Goal: Task Accomplishment & Management: Complete application form

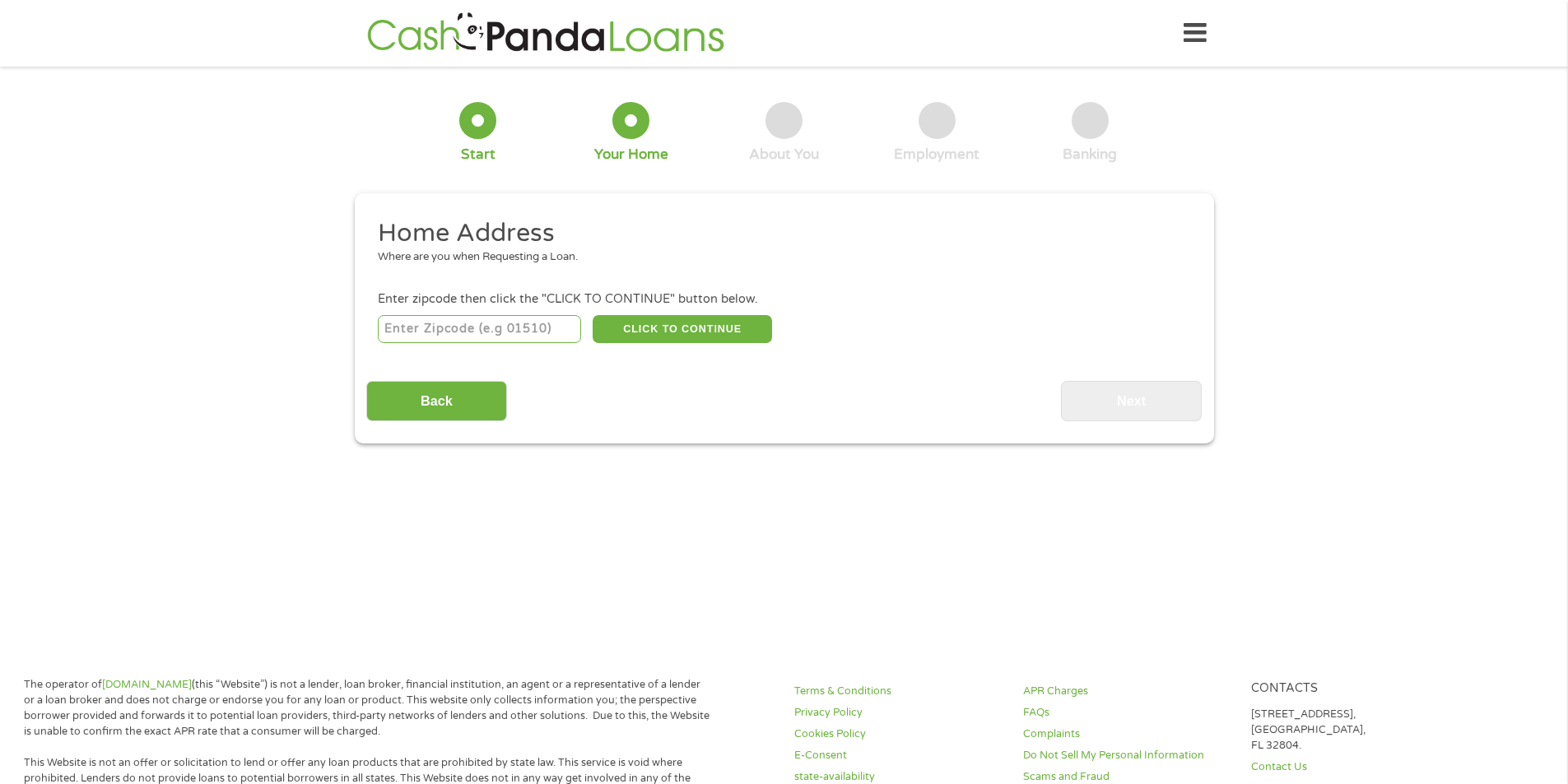
click at [514, 331] on input "number" at bounding box center [480, 329] width 204 height 28
type input "37075"
click at [668, 326] on button "CLICK TO CONTINUE" at bounding box center [682, 329] width 179 height 28
type input "37075"
type input "[GEOGRAPHIC_DATA]"
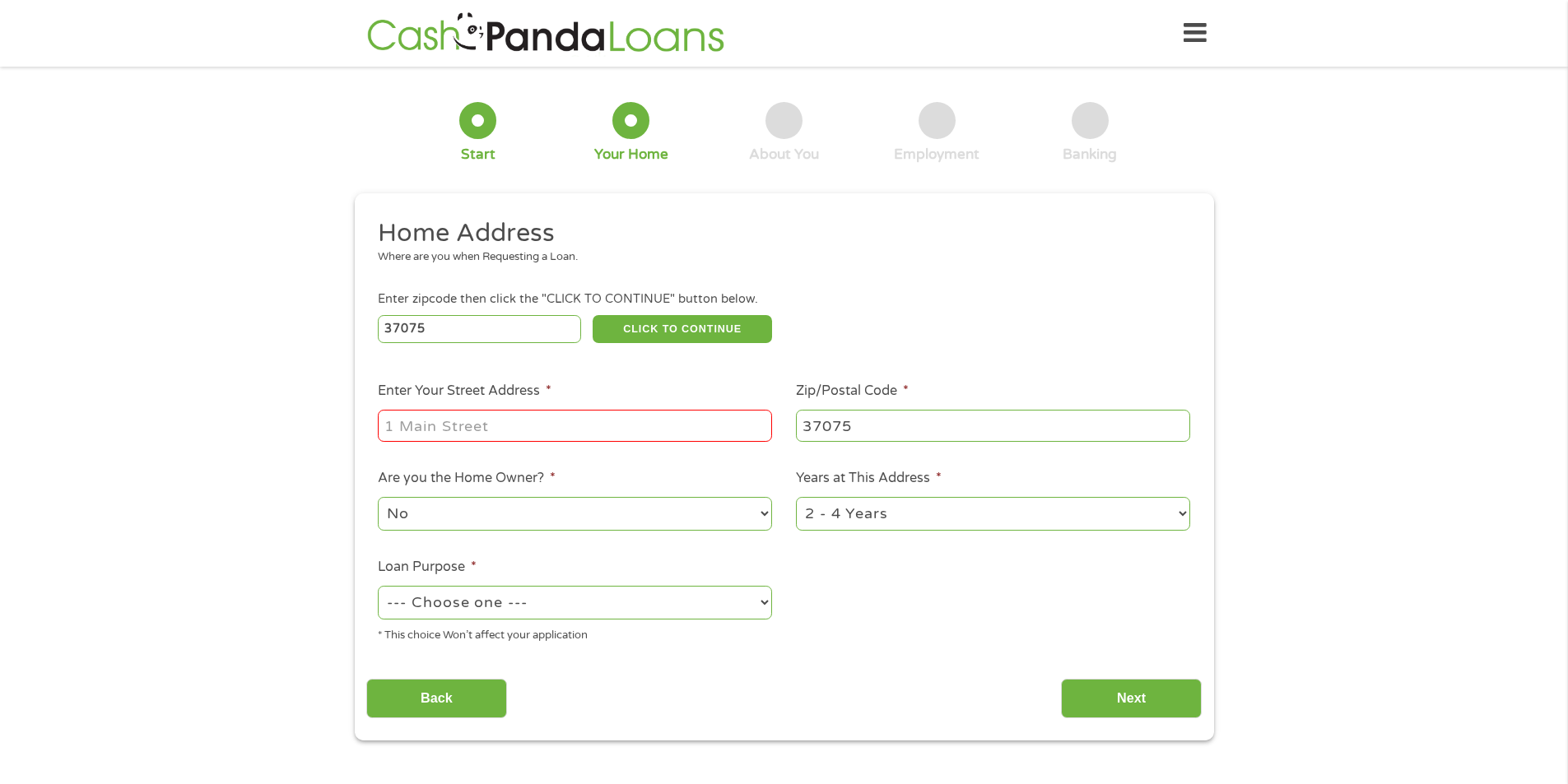
click at [592, 419] on input "Enter Your Street Address *" at bounding box center [575, 425] width 394 height 31
type input "[STREET_ADDRESS]"
click at [694, 594] on select "--- Choose one --- Pay Bills Debt Consolidation Home Improvement Major Purchase…" at bounding box center [575, 603] width 394 height 34
select select "paybills"
click at [378, 586] on select "--- Choose one --- Pay Bills Debt Consolidation Home Improvement Major Purchase…" at bounding box center [575, 603] width 394 height 34
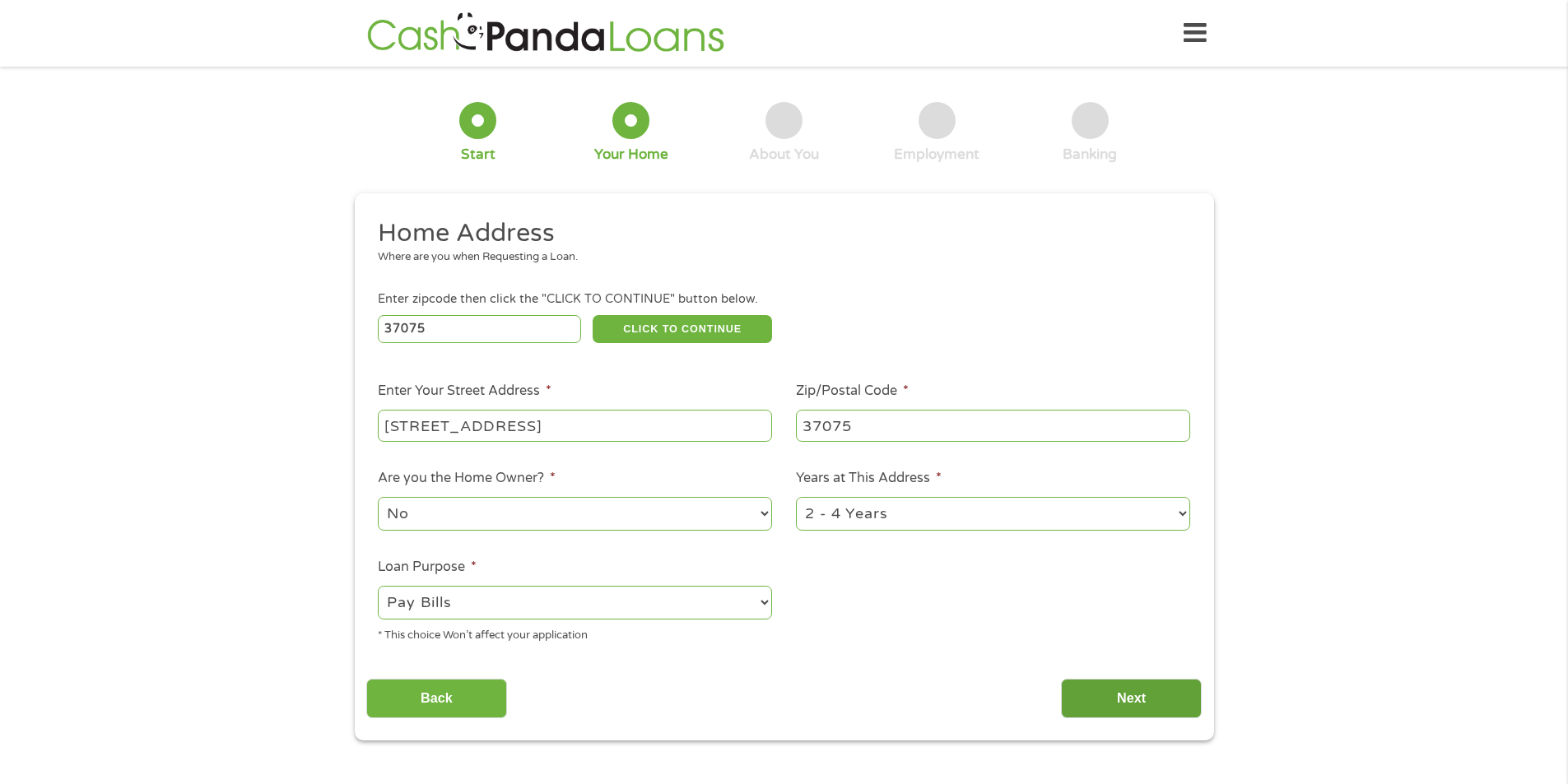
click at [1190, 696] on input "Next" at bounding box center [1132, 699] width 141 height 40
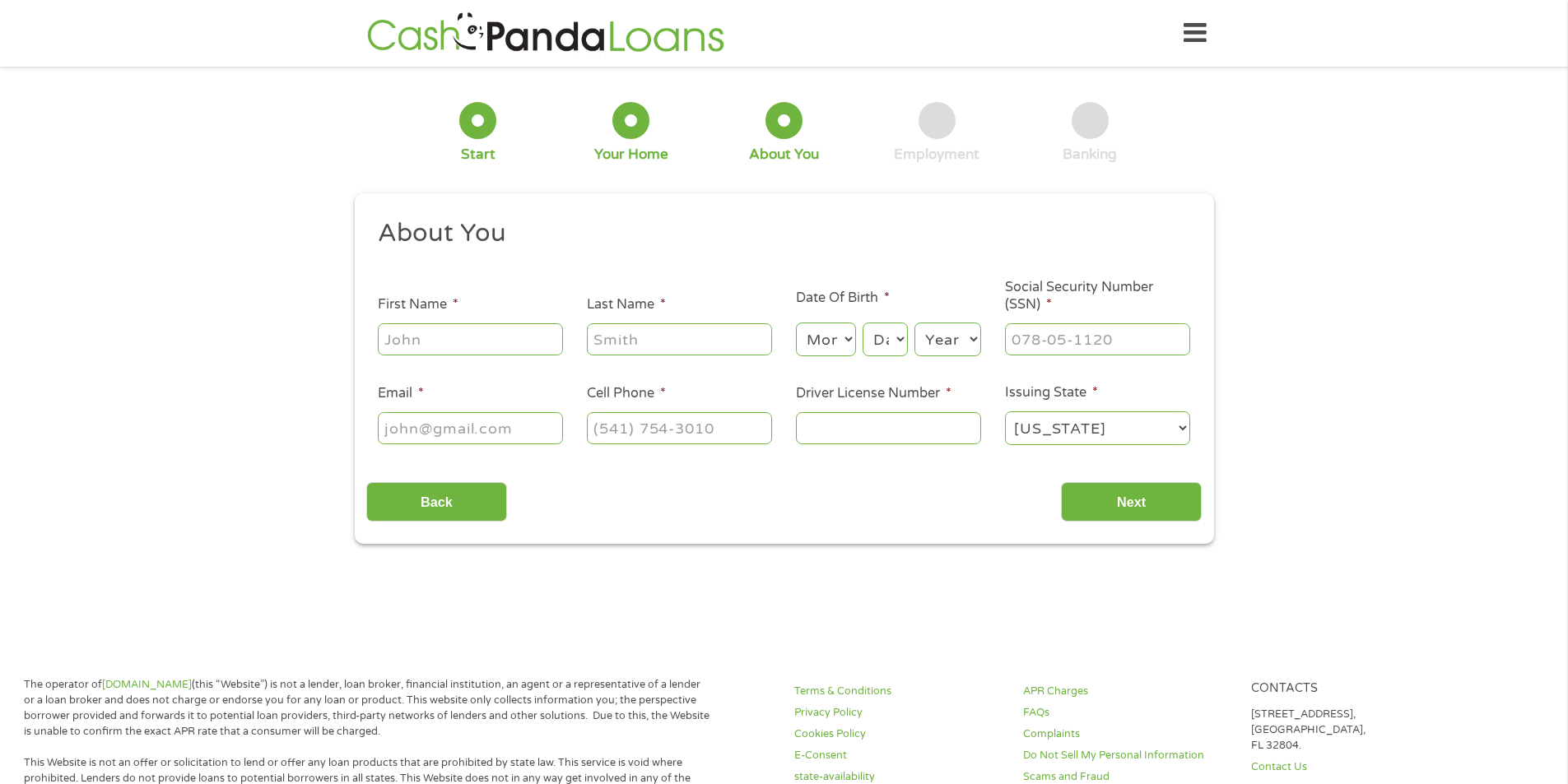
scroll to position [7, 7]
click at [422, 336] on input "First Name *" at bounding box center [470, 339] width 185 height 31
type input "[PERSON_NAME]"
type input "[EMAIL_ADDRESS][DOMAIN_NAME]"
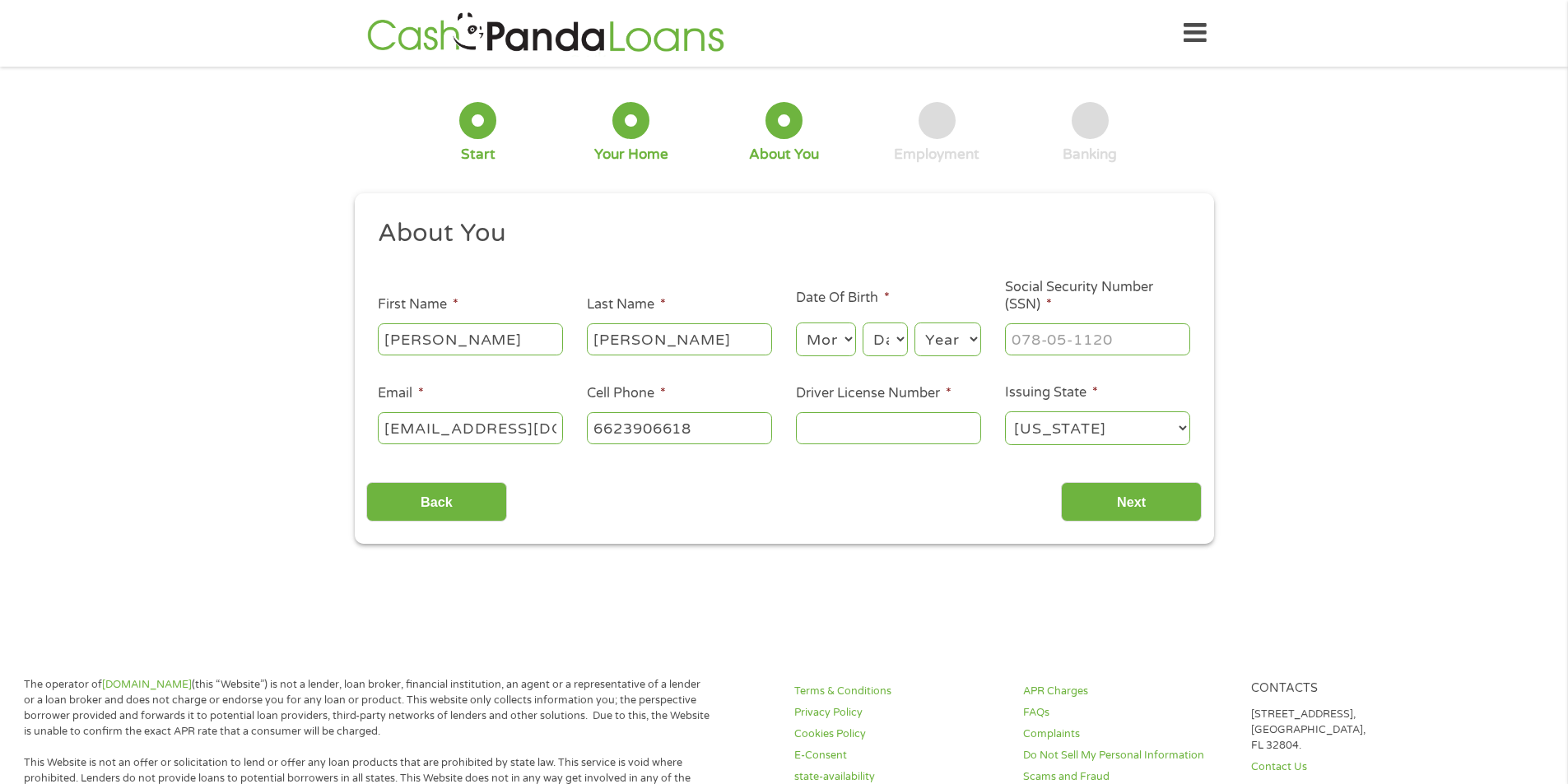
type input "[PHONE_NUMBER]"
click at [842, 339] on select "Month 1 2 3 4 5 6 7 8 9 10 11 12" at bounding box center [826, 339] width 60 height 34
click at [796, 323] on select "Month 1 2 3 4 5 6 7 8 9 10 11 12" at bounding box center [826, 339] width 60 height 34
click at [828, 338] on select "Month 1 2 3 4 5 6 7 8 9 10 11 12" at bounding box center [826, 339] width 60 height 34
select select "8"
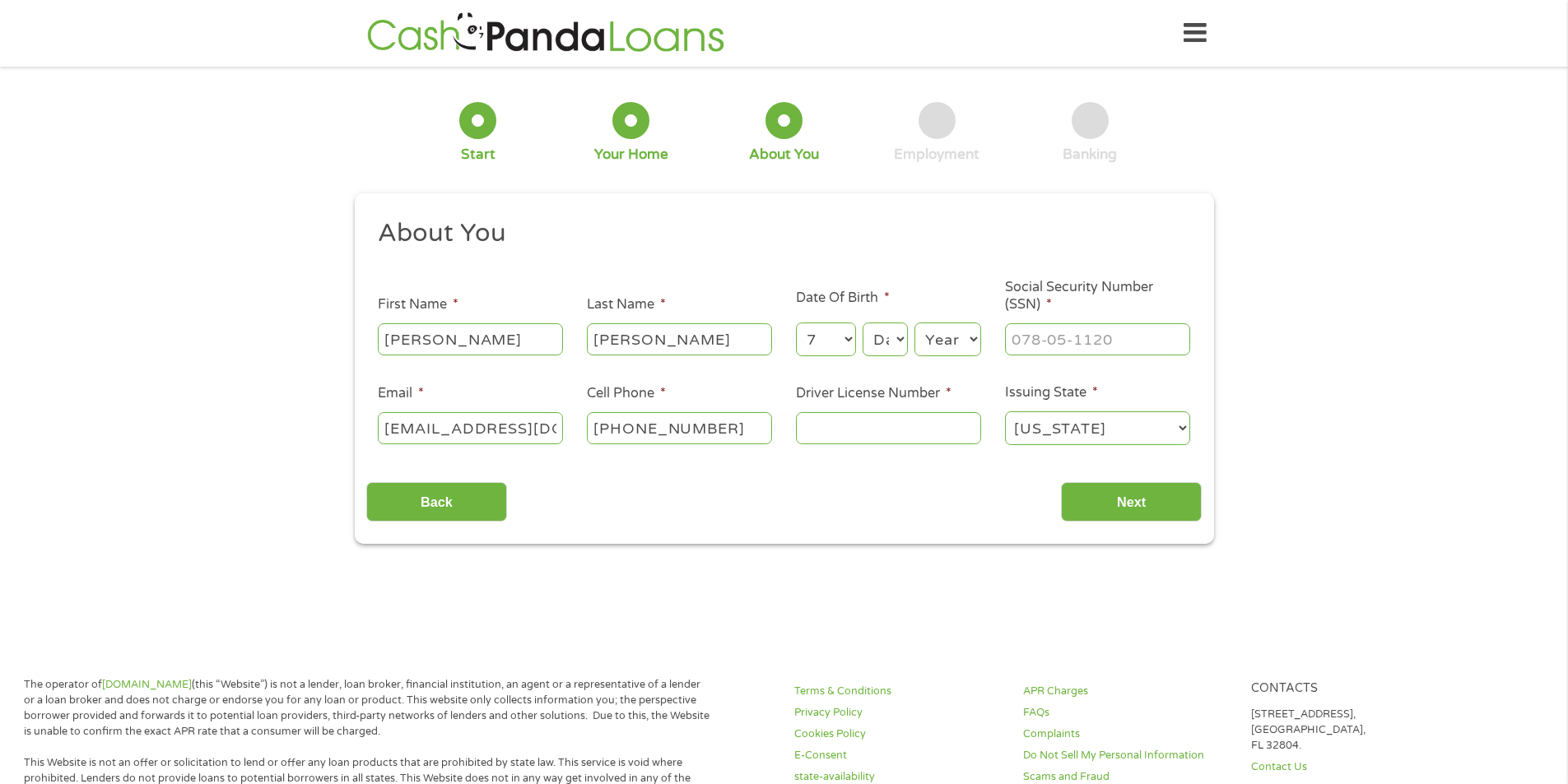
click at [796, 323] on select "Month 1 2 3 4 5 6 7 8 9 10 11 12" at bounding box center [826, 339] width 60 height 34
click at [888, 332] on select "Day 1 2 3 4 5 6 7 8 9 10 11 12 13 14 15 16 17 18 19 20 21 22 23 24 25 26 27 28 …" at bounding box center [884, 339] width 44 height 34
select select "6"
click at [862, 323] on select "Day 1 2 3 4 5 6 7 8 9 10 11 12 13 14 15 16 17 18 19 20 21 22 23 24 25 26 27 28 …" at bounding box center [884, 339] width 44 height 34
click at [935, 342] on select "Year [DATE] 2006 2005 2004 2003 2002 2001 2000 1999 1998 1997 1996 1995 1994 19…" at bounding box center [948, 339] width 67 height 34
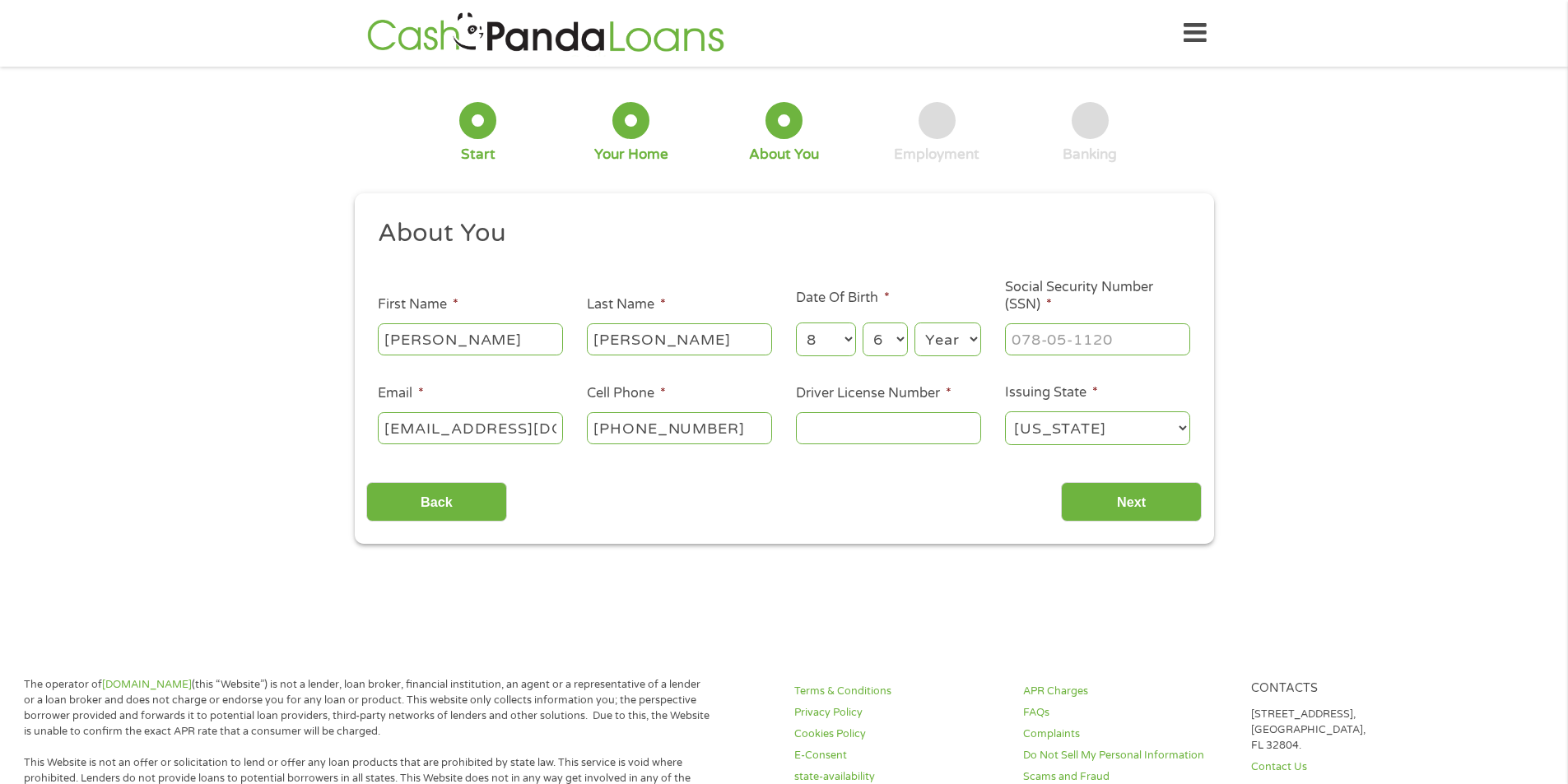
select select "1992"
click at [915, 323] on select "Year [DATE] 2006 2005 2004 2003 2002 2001 2000 1999 1998 1997 1996 1995 1994 19…" at bounding box center [948, 339] width 67 height 34
click at [939, 431] on input "Driver License Number *" at bounding box center [888, 428] width 185 height 31
click at [865, 423] on input "Driver License Number *" at bounding box center [888, 428] width 185 height 31
type input "147045671"
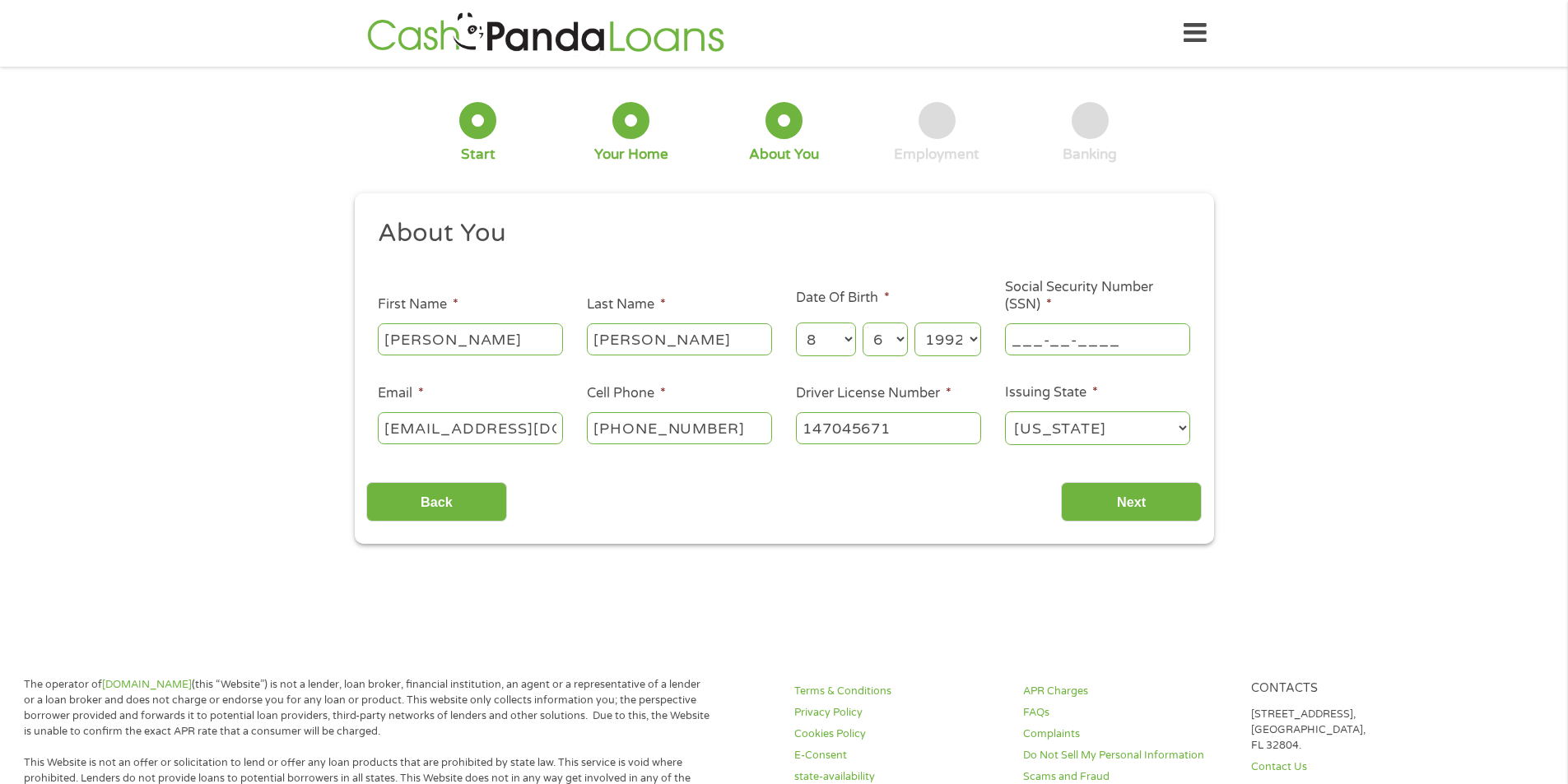
click at [1027, 339] on input "___-__-____" at bounding box center [1097, 339] width 185 height 31
type input "587-73-3618"
click at [1133, 493] on input "Next" at bounding box center [1132, 502] width 141 height 40
click at [1104, 505] on input "Next" at bounding box center [1132, 502] width 141 height 40
click at [1043, 436] on select "[US_STATE] [US_STATE] [US_STATE] [US_STATE] [US_STATE] [US_STATE] [US_STATE] [U…" at bounding box center [1097, 429] width 185 height 34
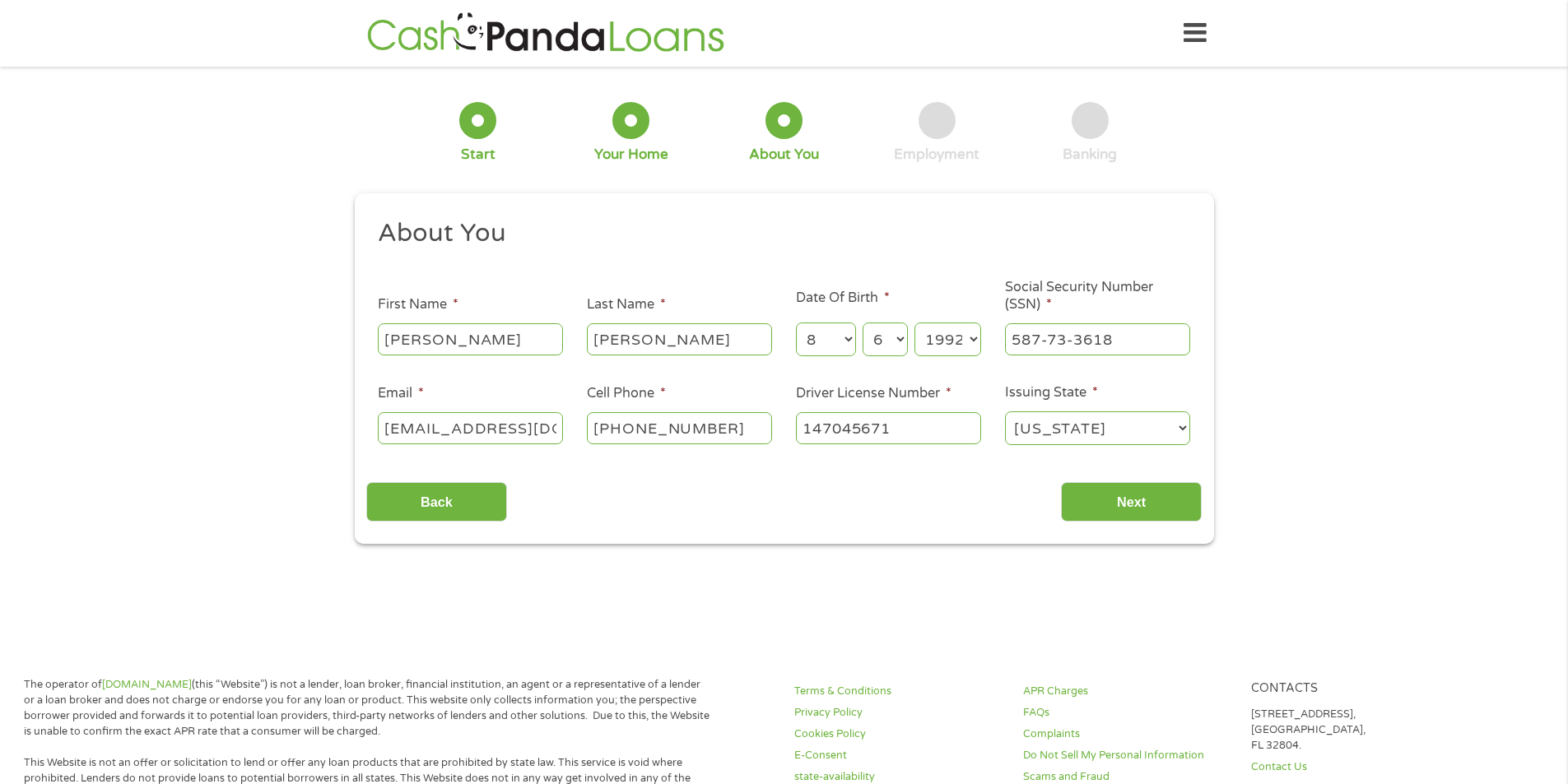
click at [1005, 412] on select "[US_STATE] [US_STATE] [US_STATE] [US_STATE] [US_STATE] [US_STATE] [US_STATE] [U…" at bounding box center [1097, 429] width 185 height 34
click at [708, 357] on div "[PERSON_NAME]" at bounding box center [679, 339] width 185 height 38
click at [717, 339] on input "[PERSON_NAME]" at bounding box center [679, 339] width 185 height 31
click at [1132, 492] on input "Next" at bounding box center [1132, 502] width 141 height 40
drag, startPoint x: 670, startPoint y: 334, endPoint x: 230, endPoint y: 285, distance: 442.7
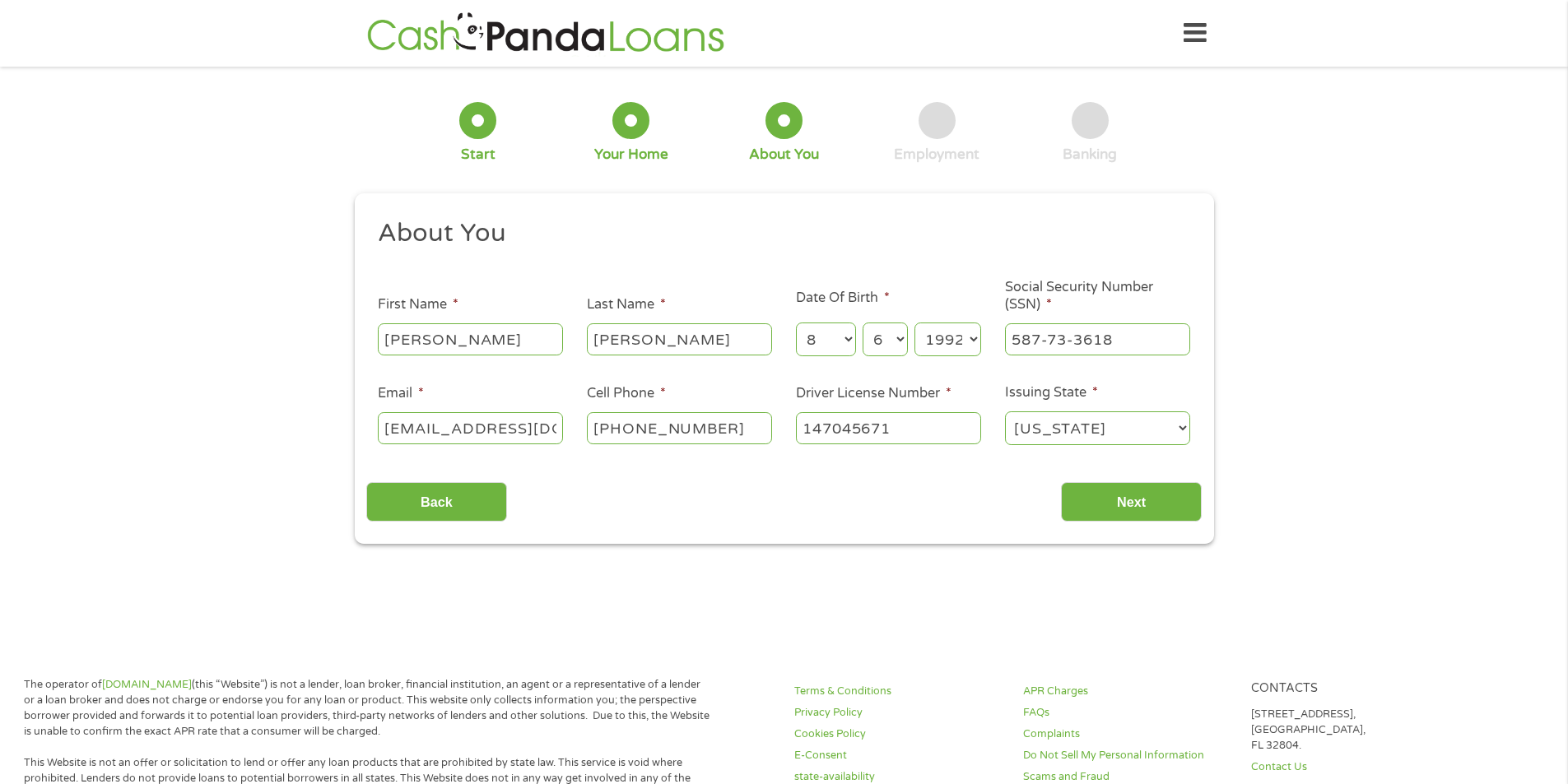
click at [236, 287] on div "1 Start 2 Your Home 3 About You 4 Employment 5 Banking 6 This field is hidden w…" at bounding box center [784, 310] width 1568 height 466
type input "[PERSON_NAME]"
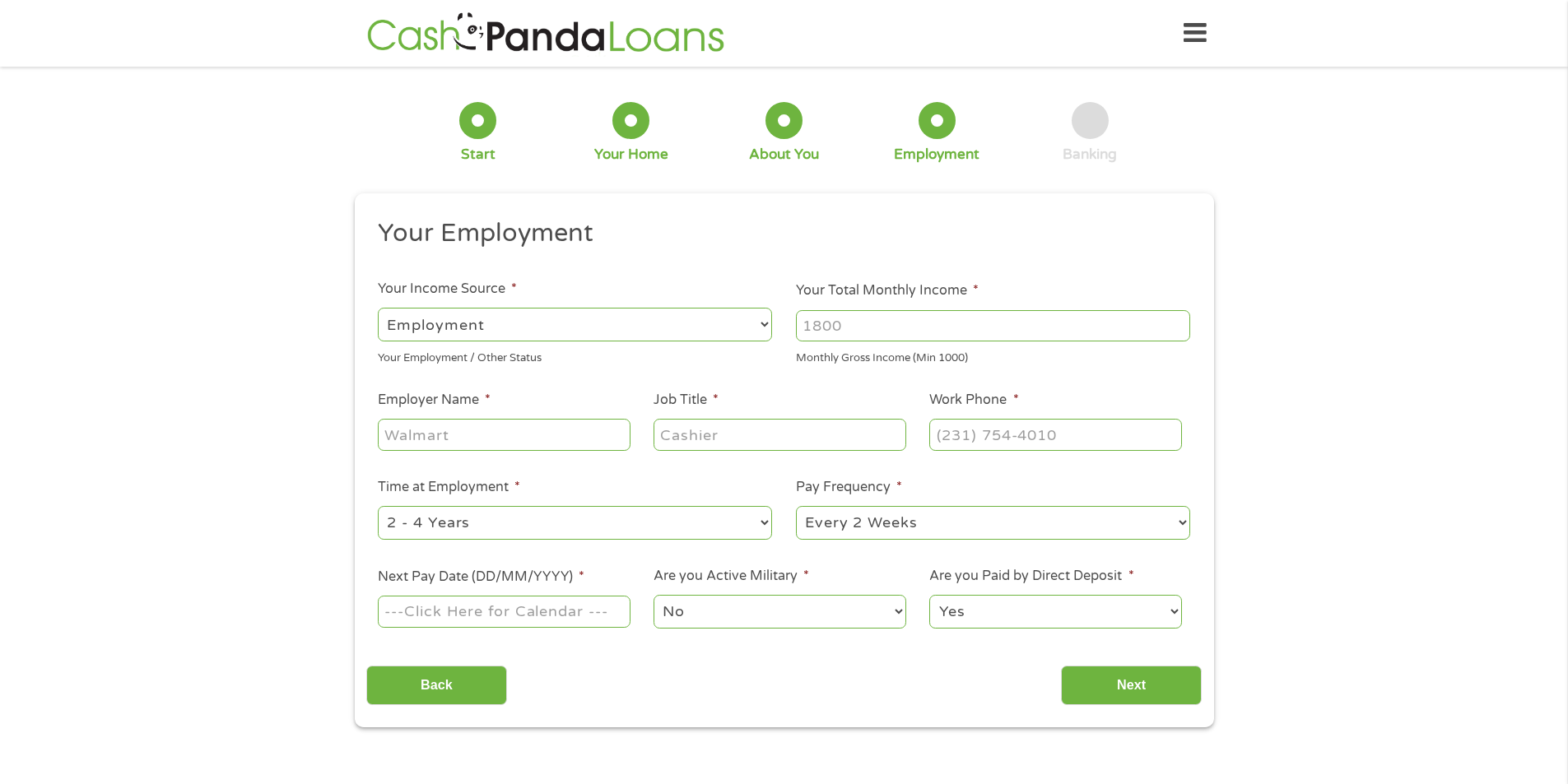
click at [675, 317] on select "--- Choose one --- Employment [DEMOGRAPHIC_DATA] Benefits" at bounding box center [575, 324] width 394 height 34
click at [936, 316] on input "Your Total Monthly Income *" at bounding box center [993, 325] width 394 height 31
type input "4600"
click at [586, 430] on input "Employer Name *" at bounding box center [504, 434] width 251 height 31
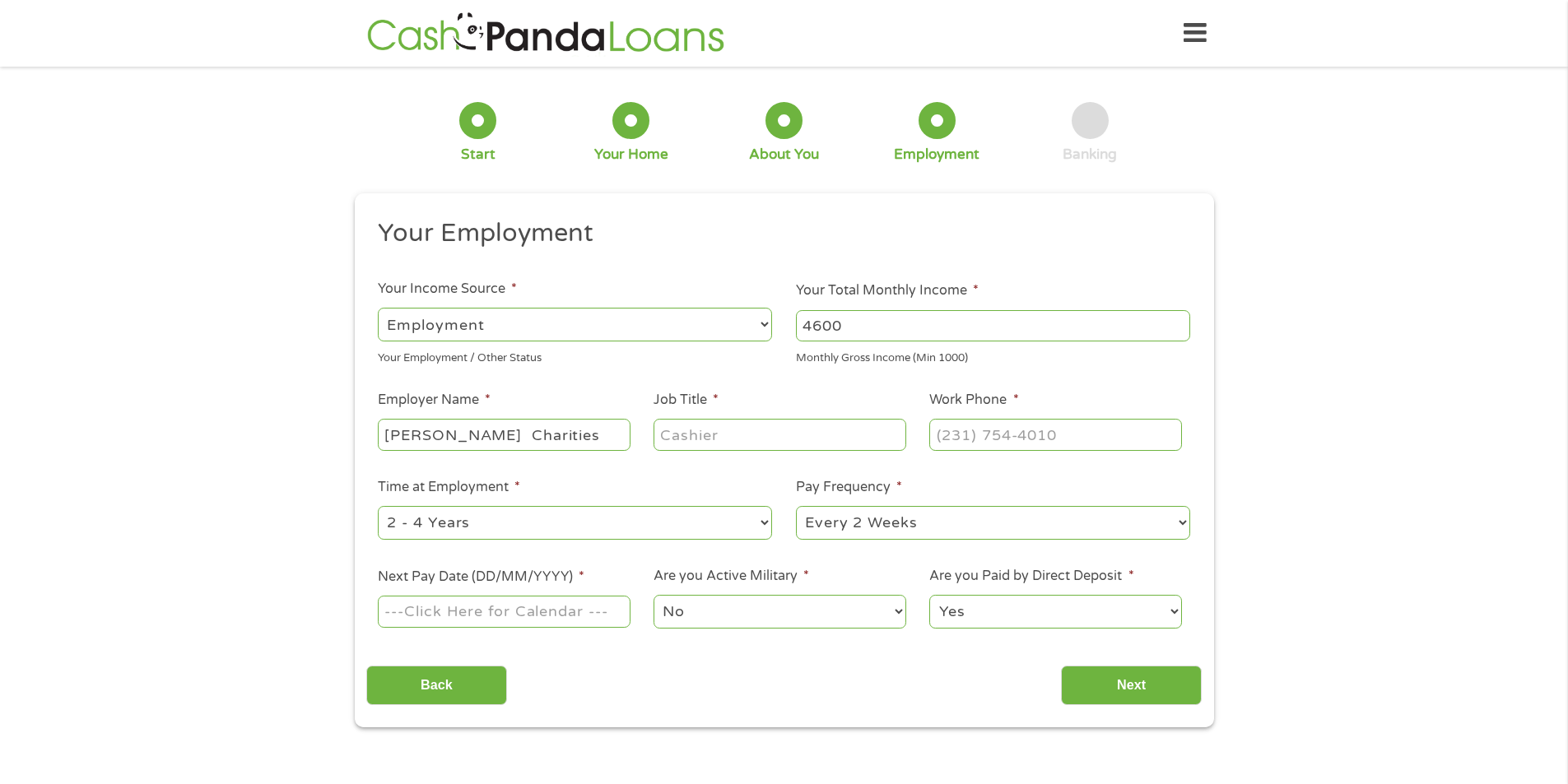
type input "[PERSON_NAME] Charities"
click at [868, 429] on input "Job Title *" at bounding box center [780, 434] width 251 height 31
type input "EPS"
click at [945, 439] on input "(___) ___-____" at bounding box center [1055, 434] width 251 height 31
type input "[PHONE_NUMBER]"
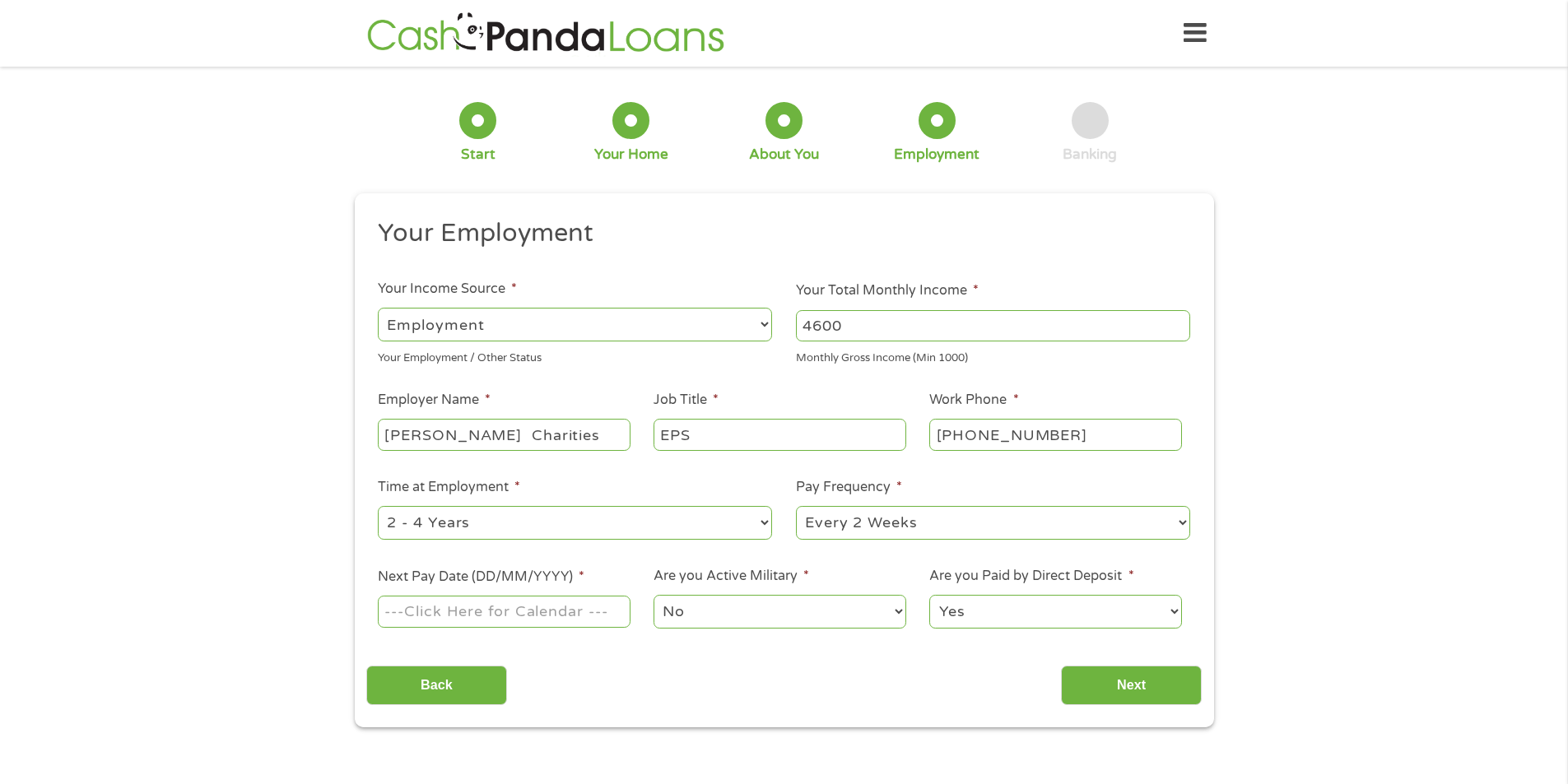
click at [967, 635] on ul "Your Employment Your Income Source * --- Choose one --- Employment [DEMOGRAPHIC…" at bounding box center [784, 430] width 835 height 426
click at [547, 607] on input "Next Pay Date (DD/MM/YYYY) *" at bounding box center [504, 611] width 251 height 31
type input "[DATE]"
click at [1090, 687] on input "Next" at bounding box center [1132, 686] width 141 height 40
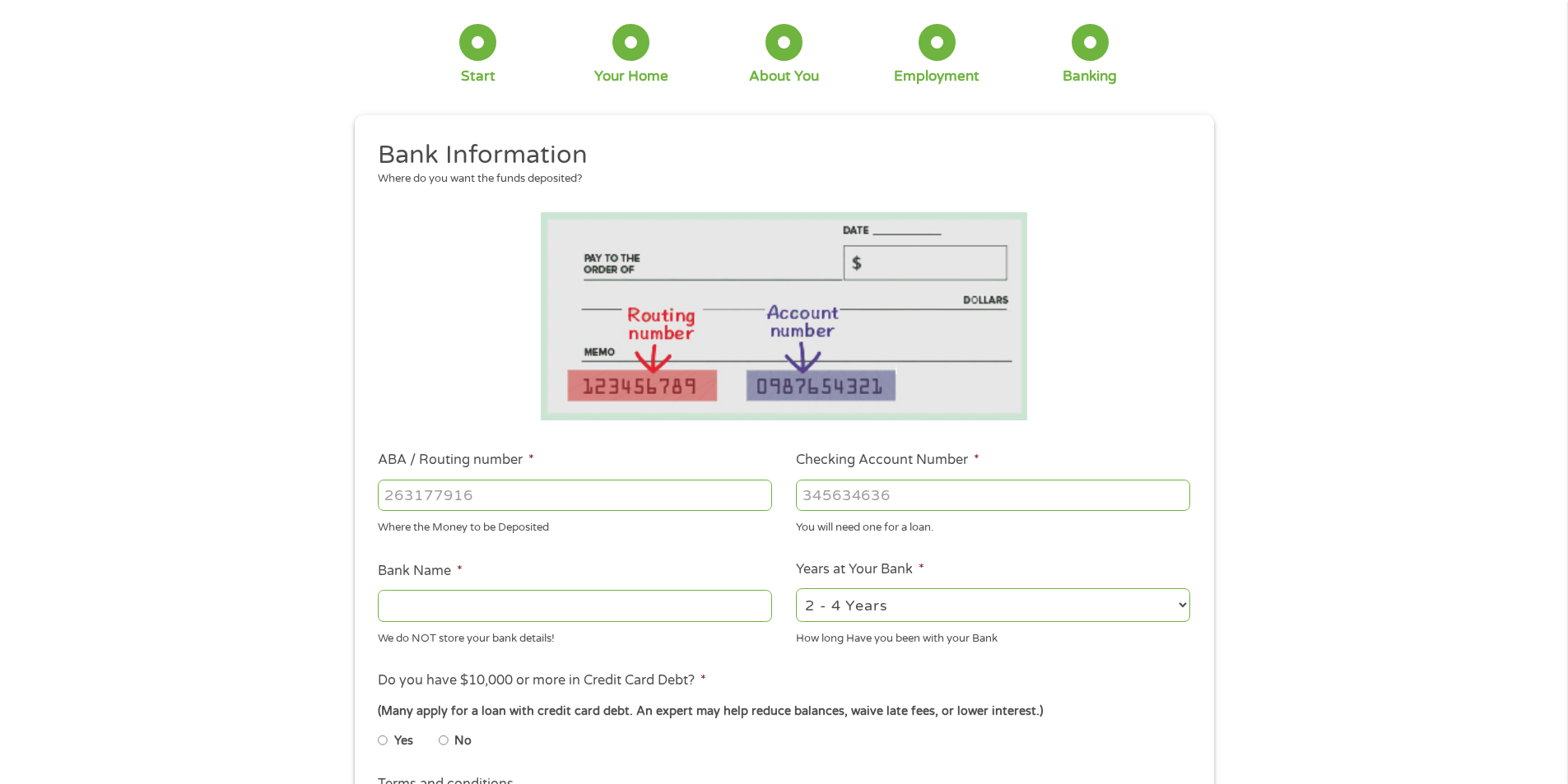
scroll to position [164, 0]
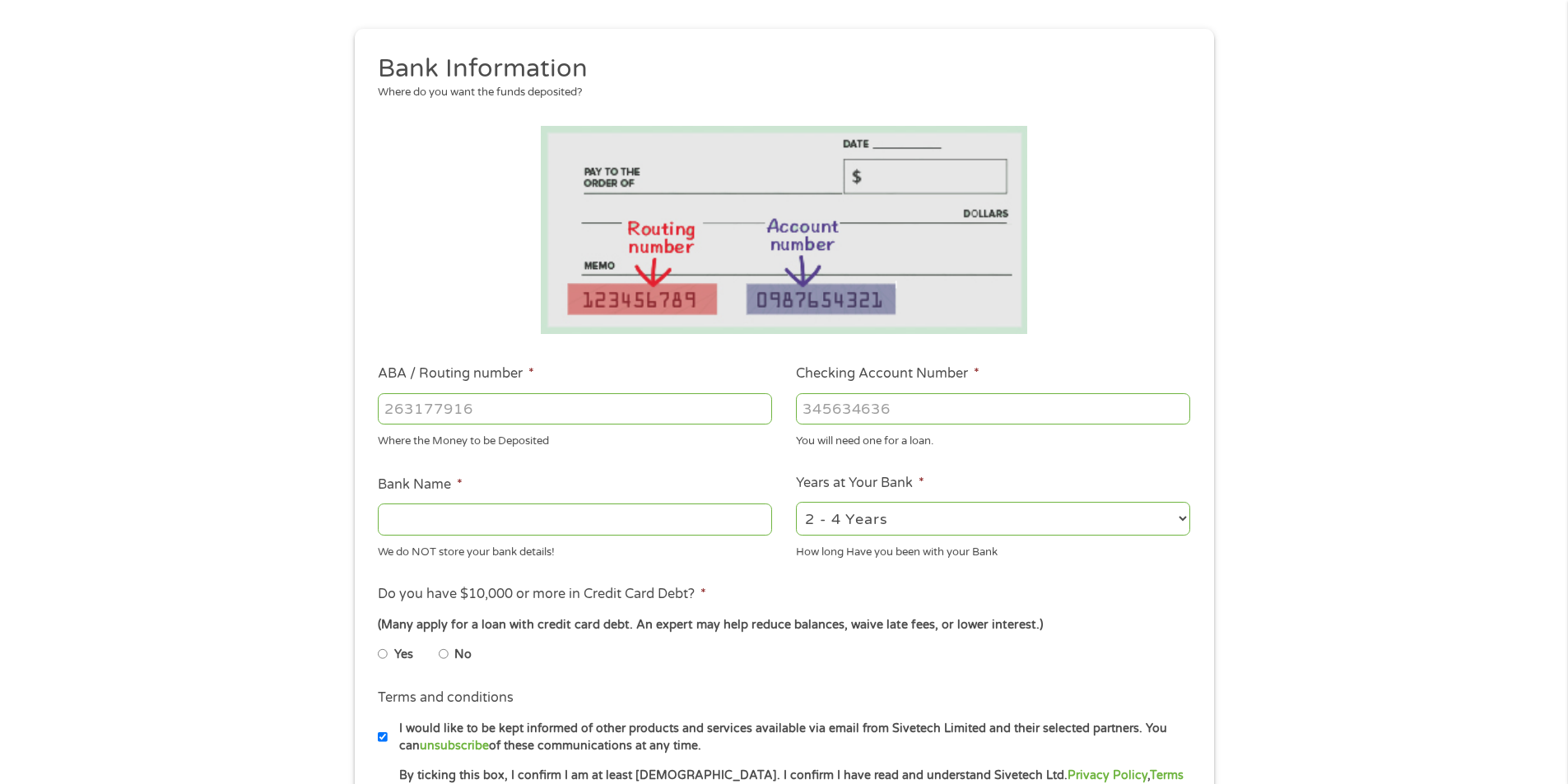
click at [543, 413] on input "ABA / Routing number *" at bounding box center [575, 408] width 394 height 31
click at [496, 531] on input "Bank Name *" at bounding box center [575, 519] width 394 height 31
type input "The Bankcorp Bank"
click at [442, 654] on input "No" at bounding box center [444, 654] width 10 height 26
radio input "true"
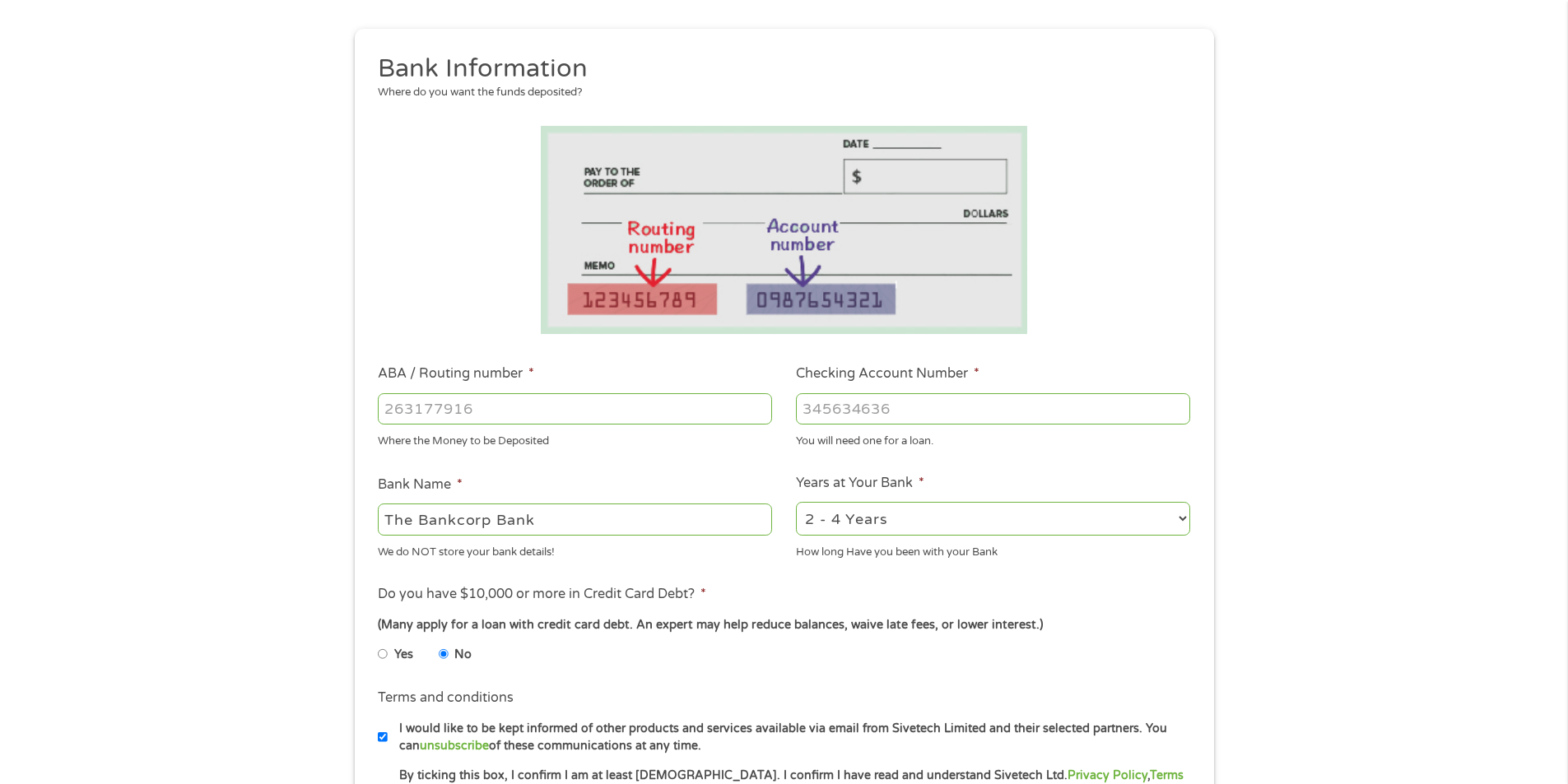
click at [1063, 504] on select "2 - 4 Years 6 - 12 Months 1 - 2 Years Over 4 Years" at bounding box center [993, 519] width 394 height 34
click at [796, 502] on select "2 - 4 Years 6 - 12 Months 1 - 2 Years Over 4 Years" at bounding box center [993, 519] width 394 height 34
click at [906, 514] on select "2 - 4 Years 6 - 12 Months 1 - 2 Years Over 4 Years" at bounding box center [993, 519] width 394 height 34
select select "60months"
click at [796, 502] on select "2 - 4 Years 6 - 12 Months 1 - 2 Years Over 4 Years" at bounding box center [993, 519] width 394 height 34
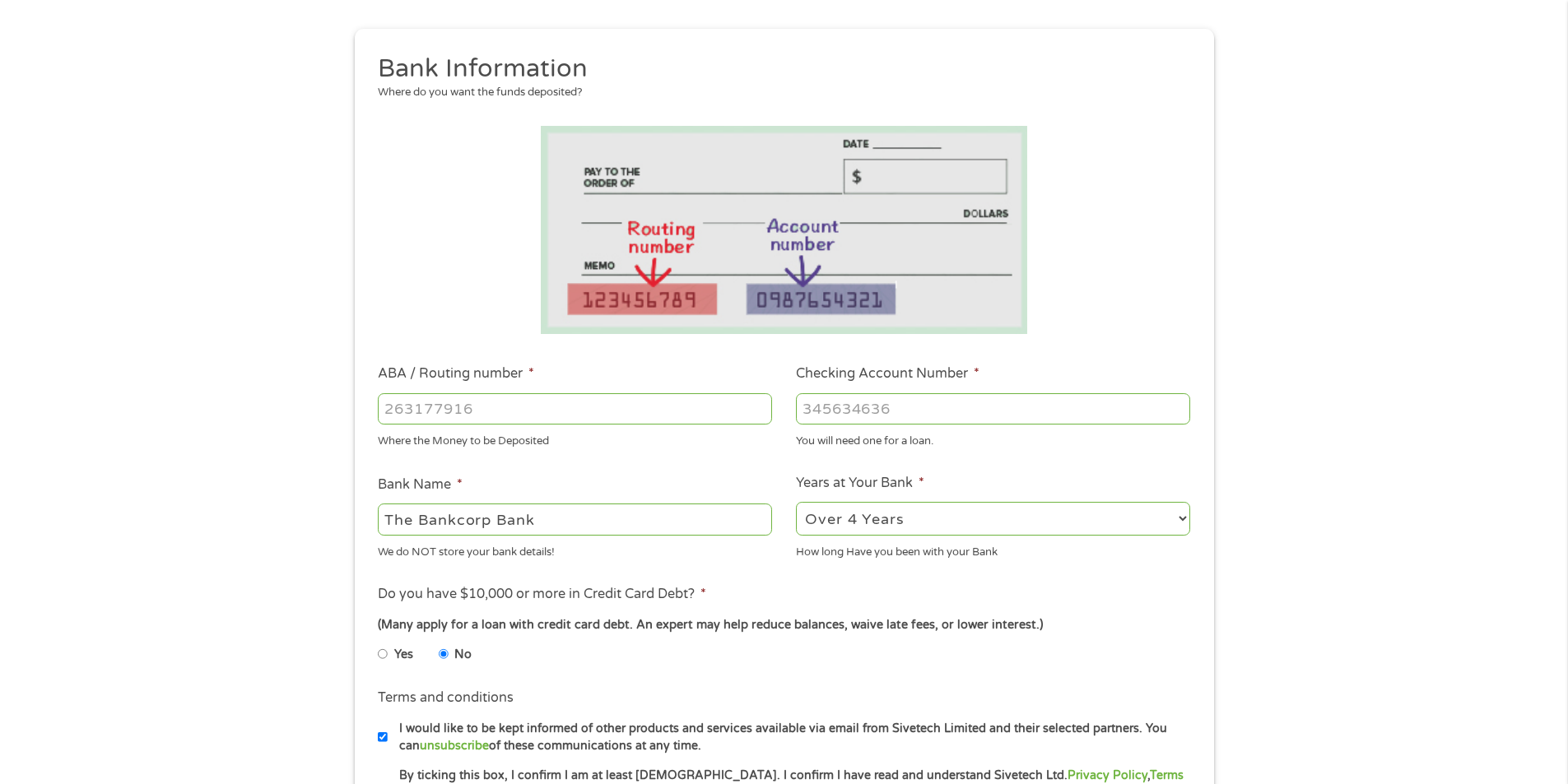
click at [813, 400] on input "Checking Account Number *" at bounding box center [993, 408] width 394 height 31
type input "156170911705"
click at [702, 419] on input "ABA / Routing number *" at bounding box center [575, 408] width 394 height 31
type input "031101279"
type input "THE BANCORP BANK"
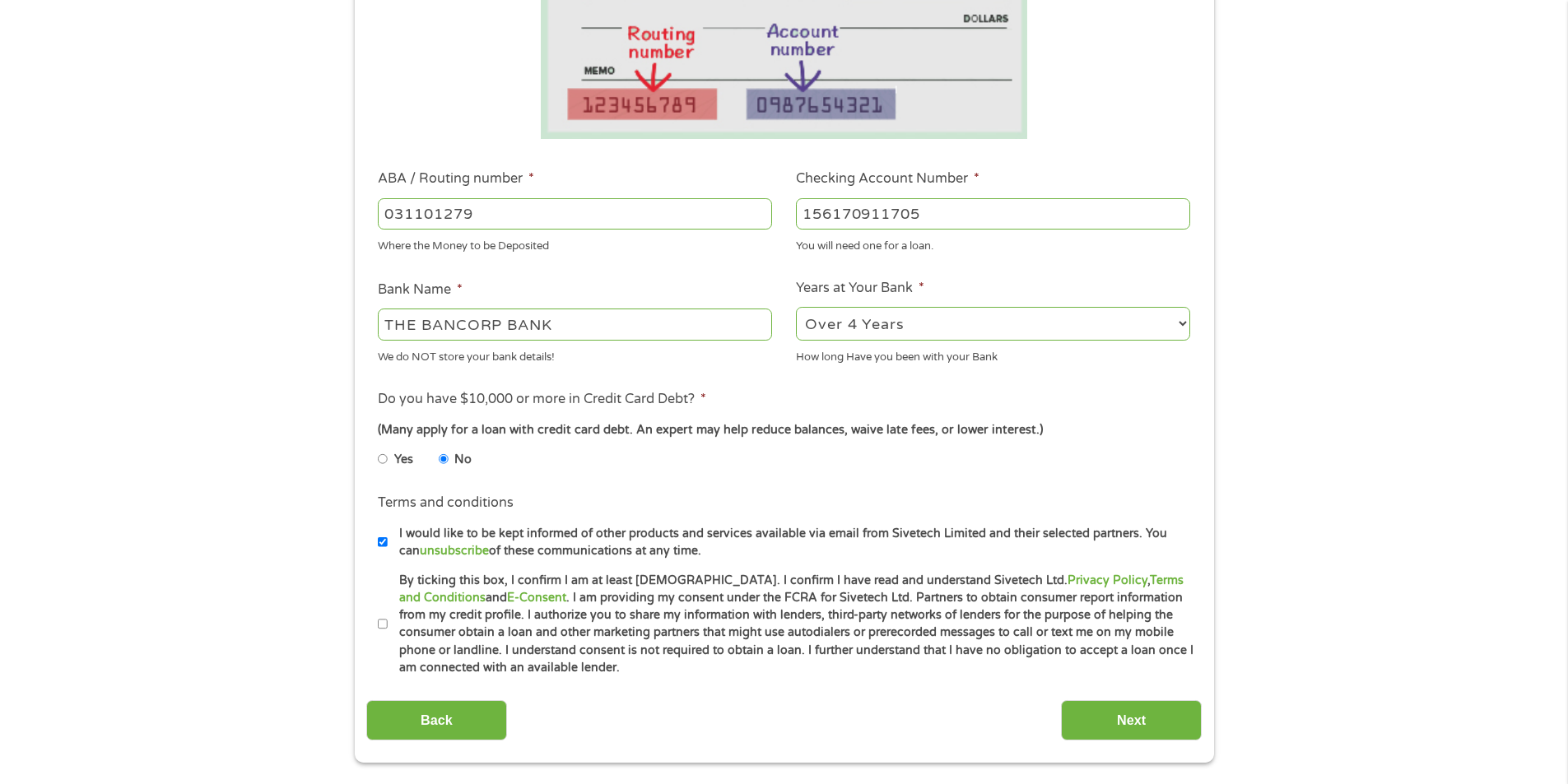
scroll to position [412, 0]
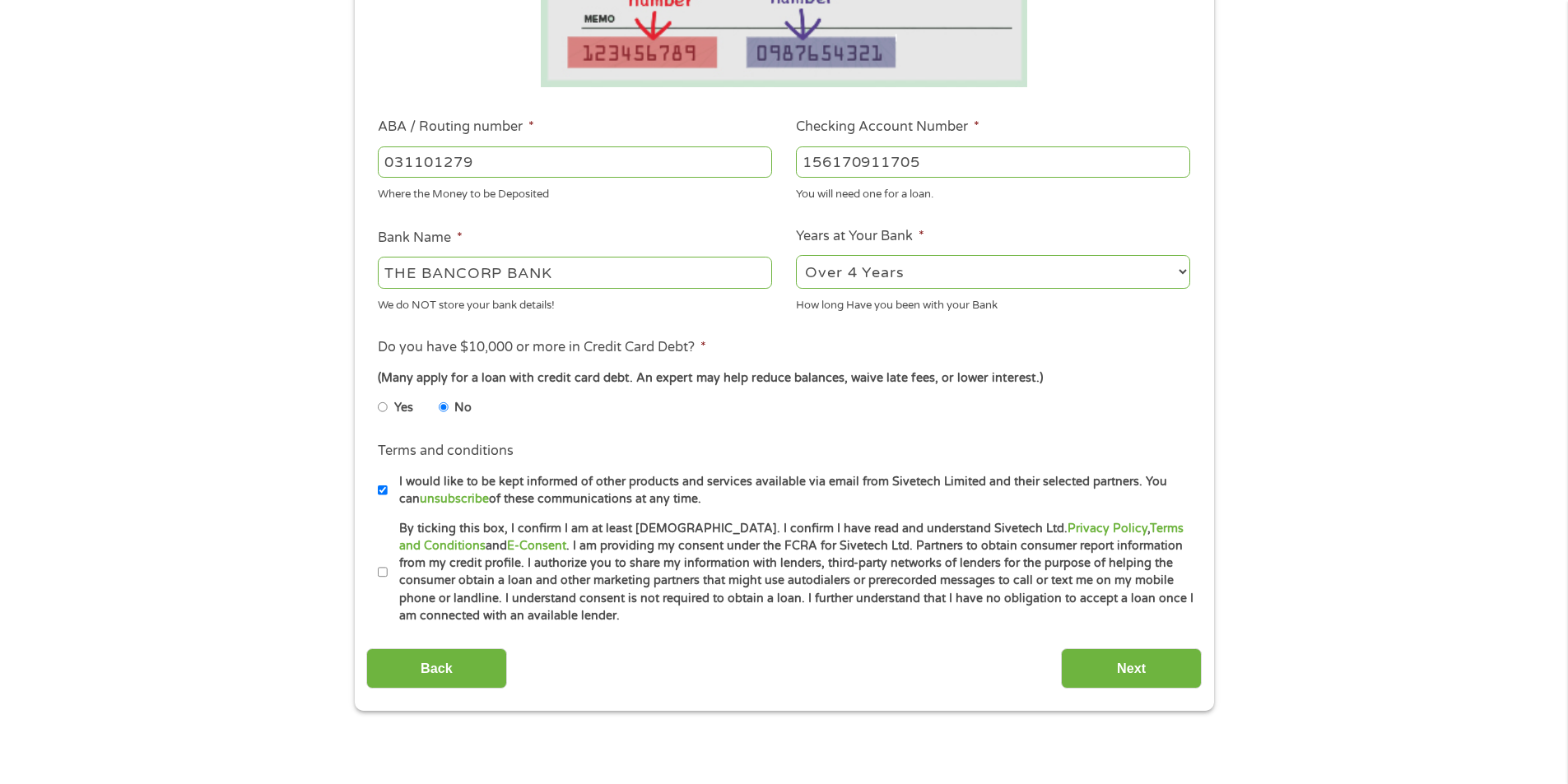
type input "031101279"
click at [382, 575] on input "By ticking this box, I confirm I am at least [DEMOGRAPHIC_DATA]. I confirm I ha…" at bounding box center [383, 573] width 10 height 26
checkbox input "true"
click at [1137, 661] on input "Next" at bounding box center [1132, 668] width 141 height 40
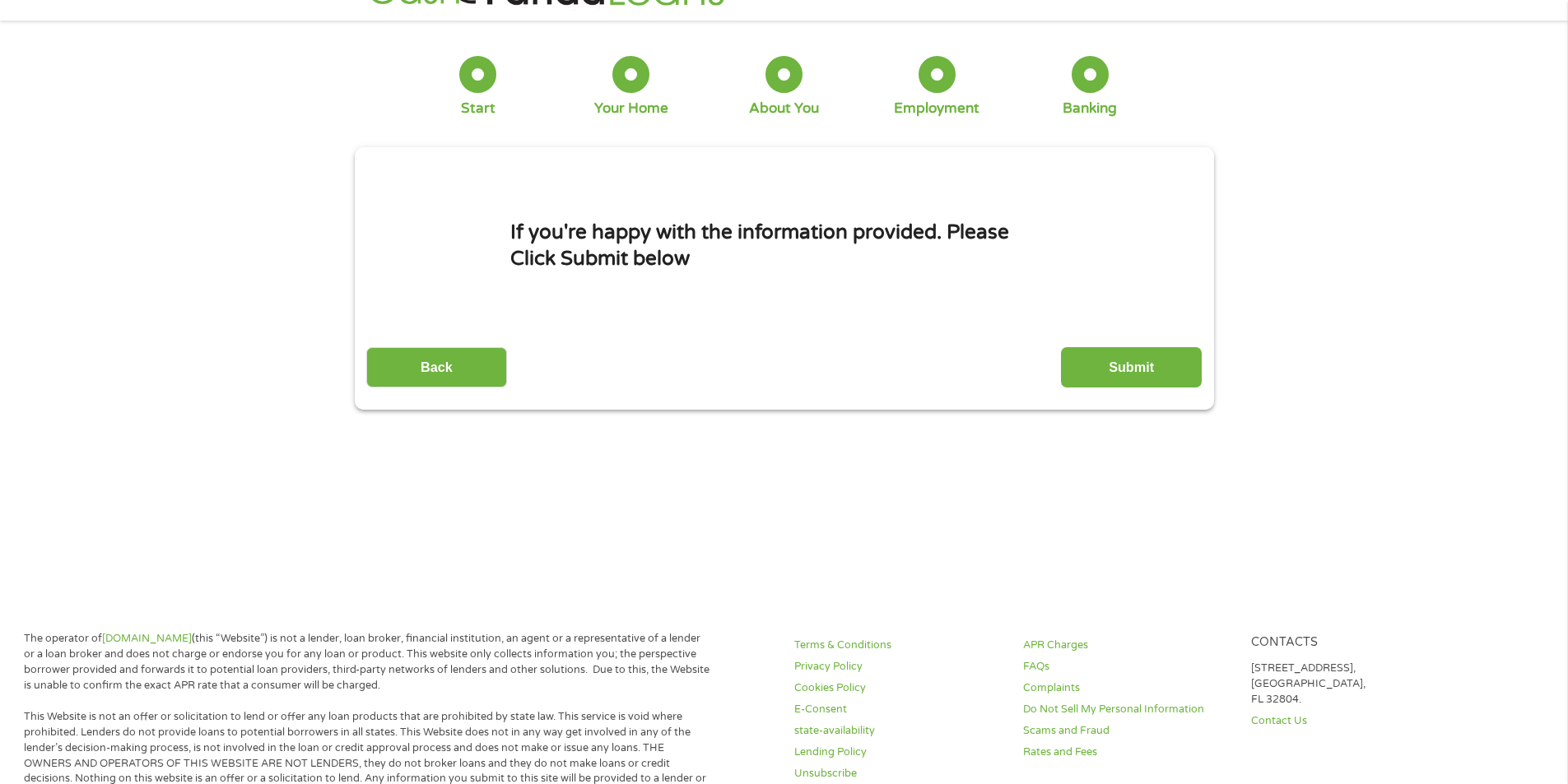
scroll to position [0, 0]
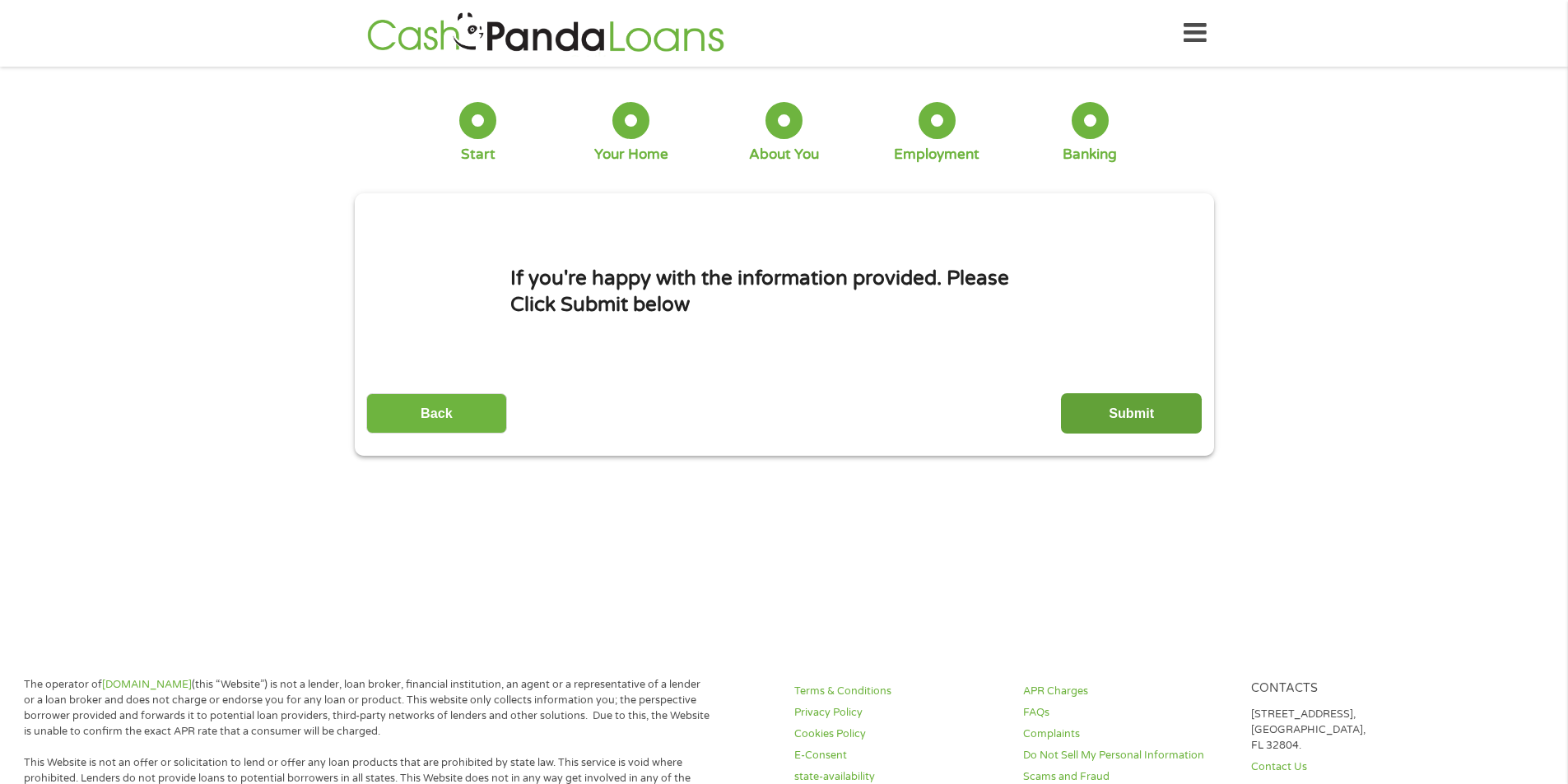
click at [1146, 413] on input "Submit" at bounding box center [1132, 413] width 141 height 40
